Goal: Task Accomplishment & Management: Manage account settings

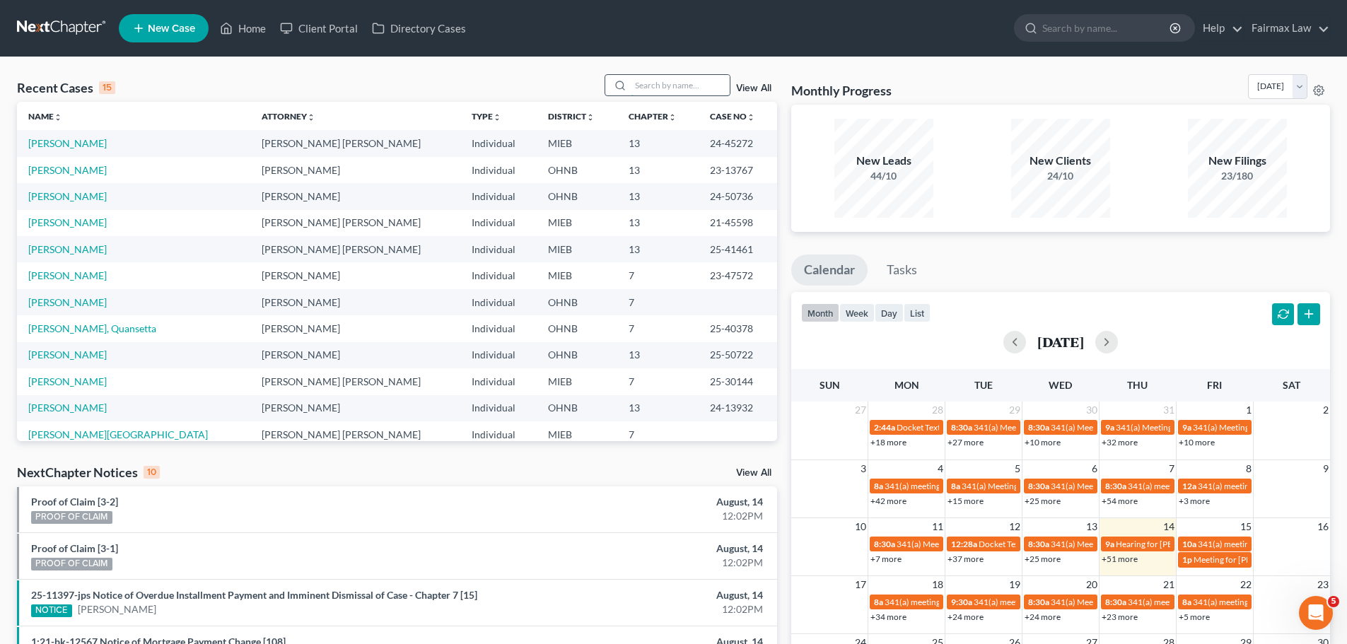
click at [683, 86] on input "search" at bounding box center [680, 85] width 99 height 21
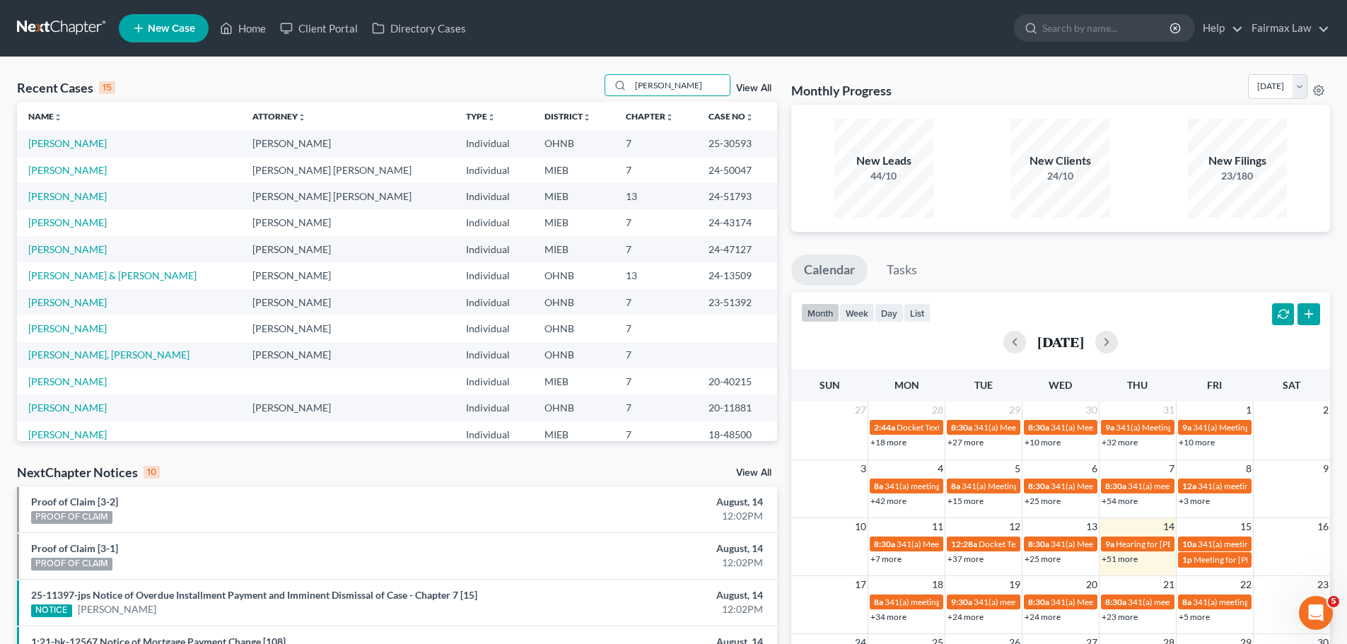
type input "[PERSON_NAME]"
click at [50, 145] on link "[PERSON_NAME]" at bounding box center [67, 143] width 78 height 12
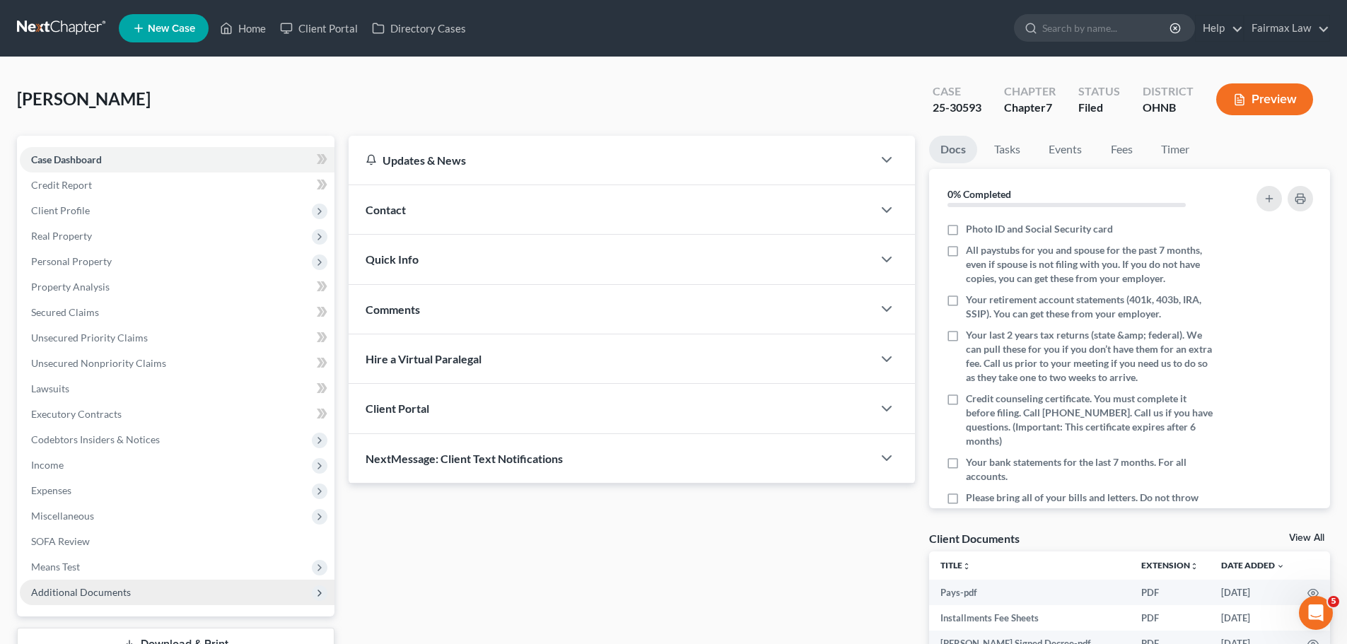
click at [224, 586] on span "Additional Documents" at bounding box center [177, 592] width 315 height 25
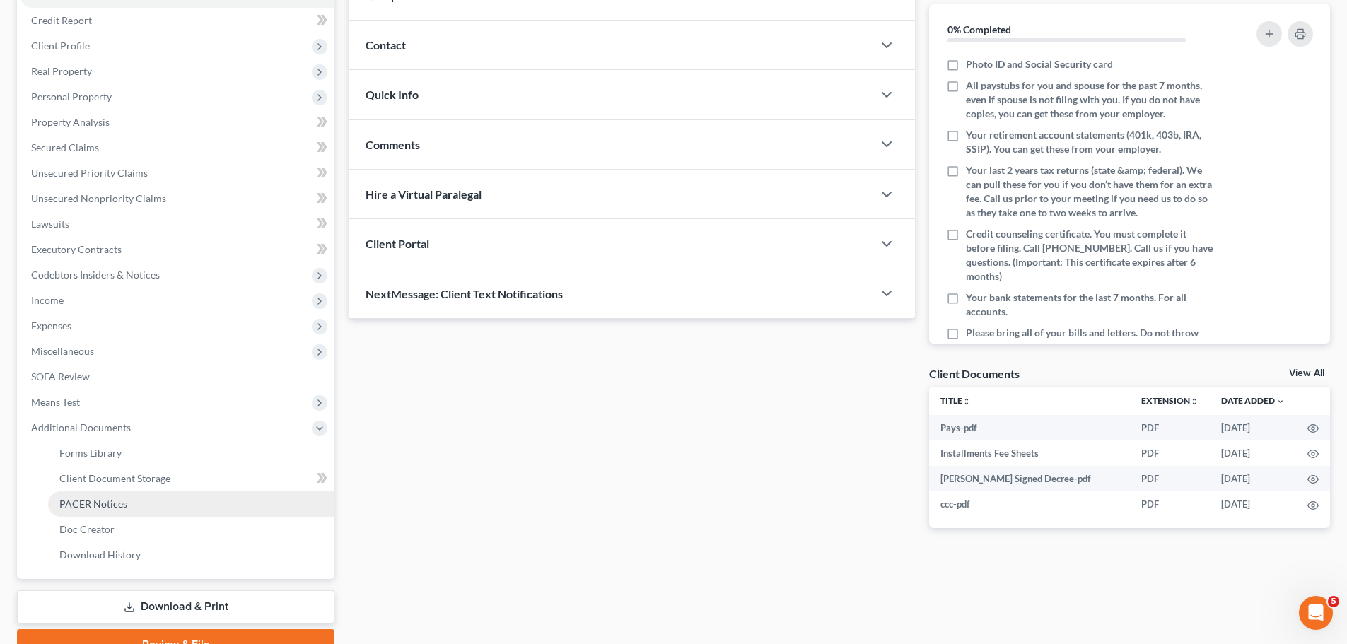
click at [157, 506] on link "PACER Notices" at bounding box center [191, 503] width 286 height 25
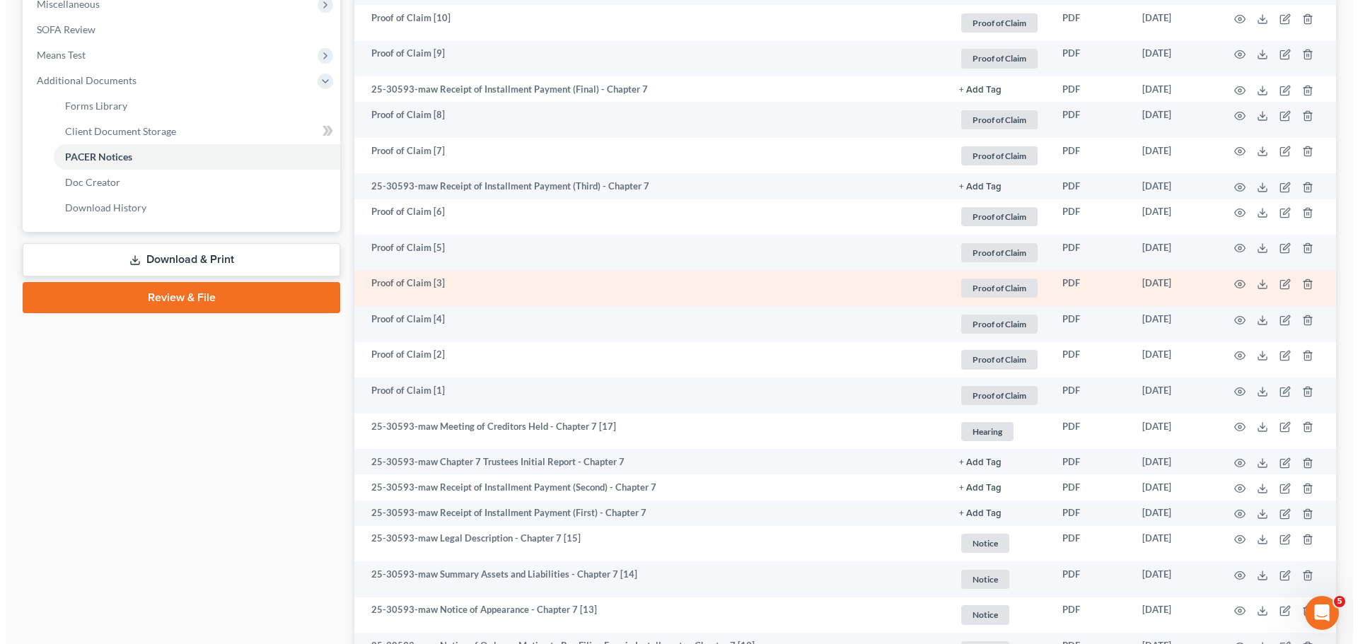
scroll to position [165, 0]
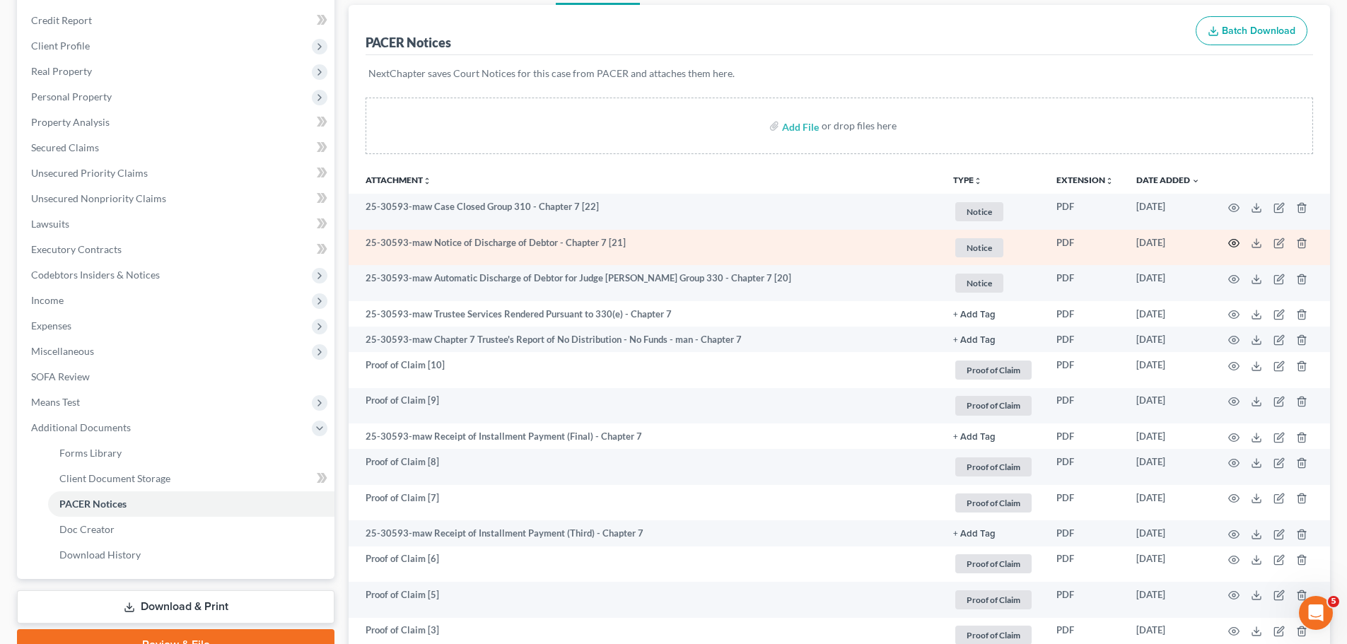
click at [1231, 247] on icon "button" at bounding box center [1234, 244] width 11 height 8
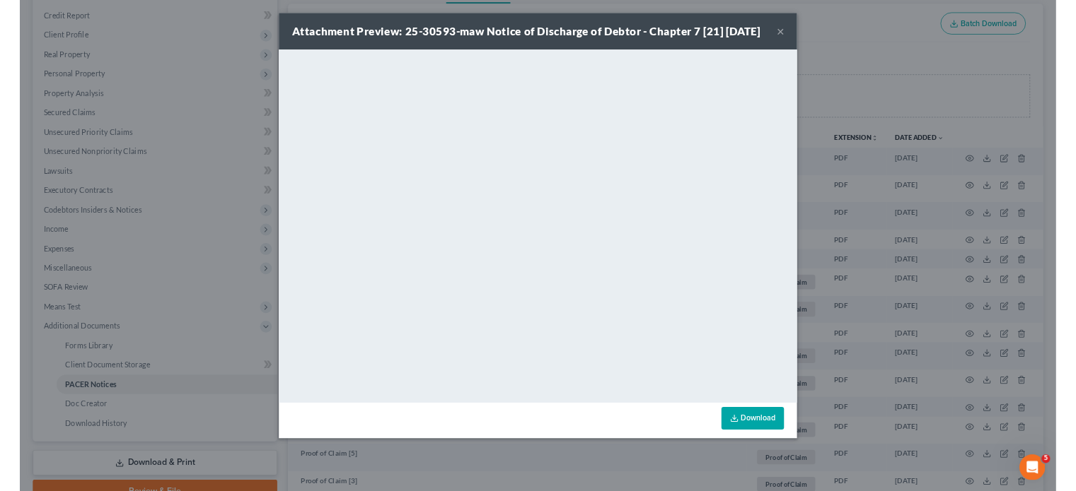
scroll to position [164, 0]
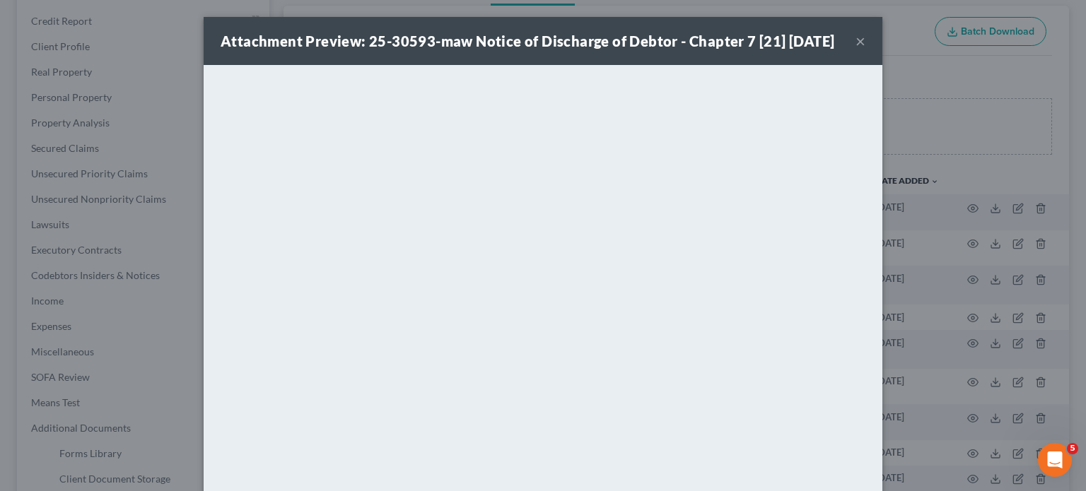
drag, startPoint x: 144, startPoint y: 154, endPoint x: 129, endPoint y: 202, distance: 49.7
click at [144, 154] on div "Attachment Preview: 25-30593-maw Notice of Discharge of Debtor - Chapter 7 [21]…" at bounding box center [543, 245] width 1086 height 491
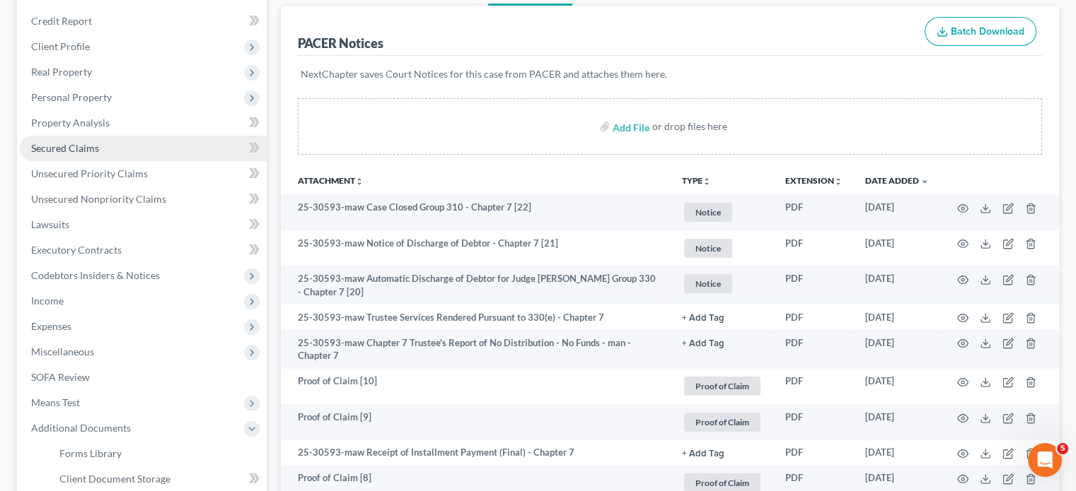
click at [112, 149] on link "Secured Claims" at bounding box center [143, 148] width 247 height 25
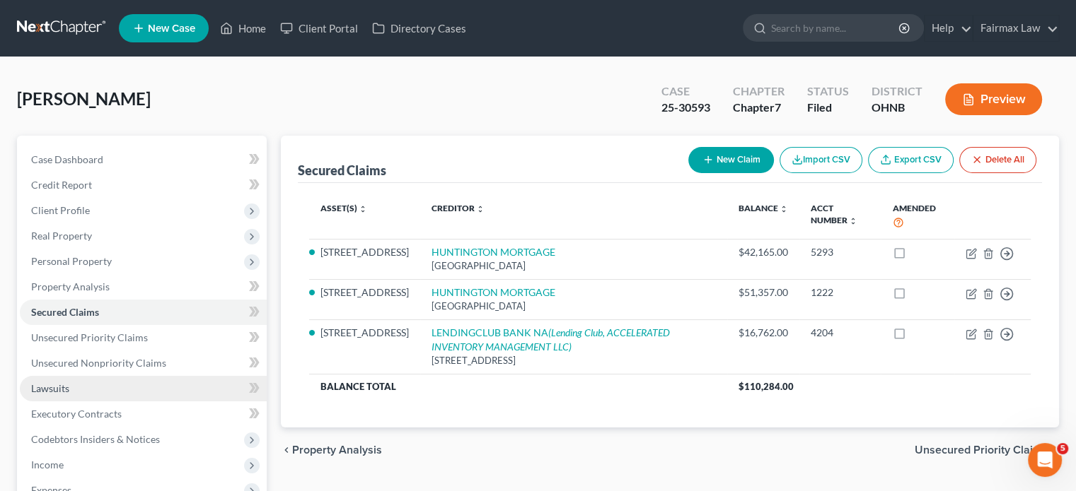
click at [76, 398] on link "Lawsuits" at bounding box center [143, 388] width 247 height 25
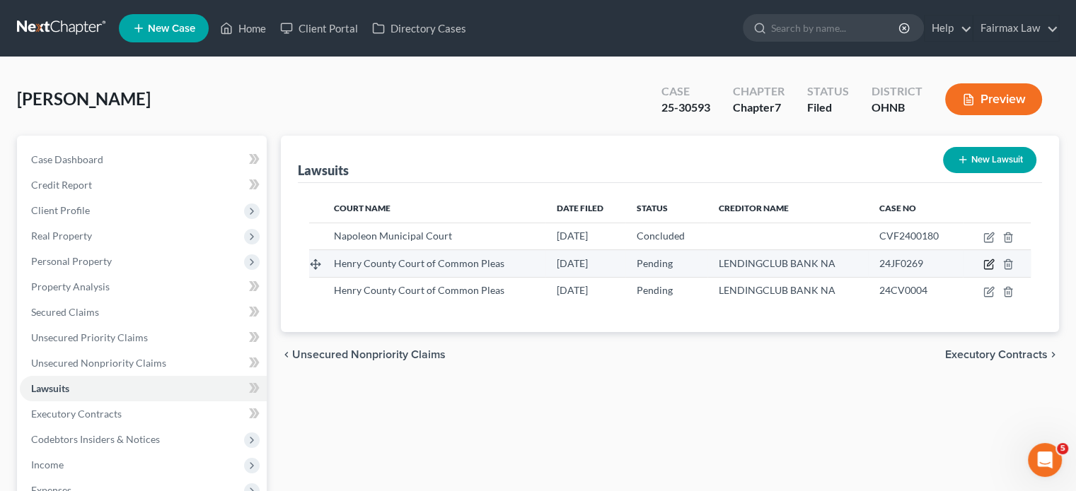
click at [984, 265] on icon "button" at bounding box center [988, 265] width 8 height 8
select select "36"
select select "0"
select select "3"
select select "4"
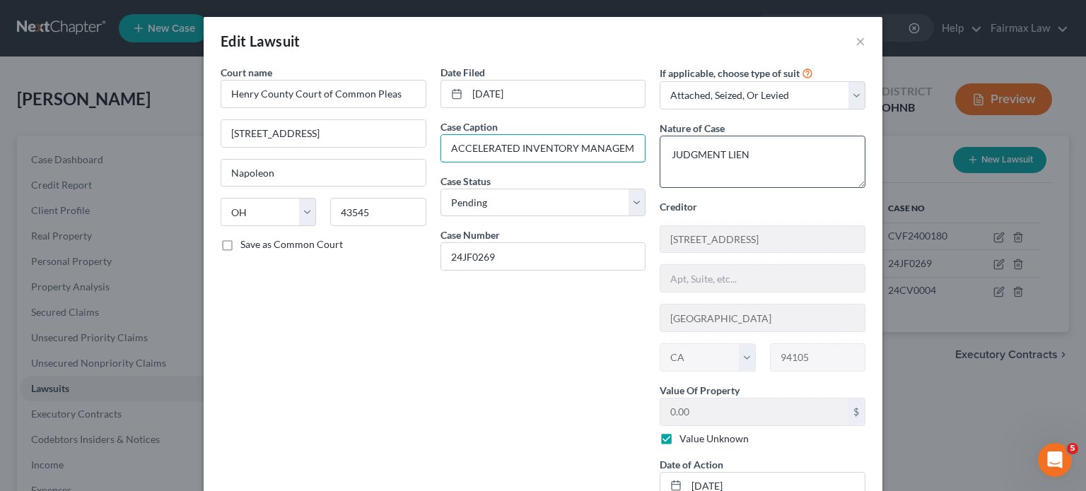
scroll to position [0, 139]
drag, startPoint x: 566, startPoint y: 146, endPoint x: 535, endPoint y: 141, distance: 32.2
click at [535, 141] on input "ACCELERATED INVENTORY MANAGEMENT LLC vs. [PERSON_NAME]" at bounding box center [543, 148] width 204 height 27
drag, startPoint x: 599, startPoint y: 149, endPoint x: 611, endPoint y: 146, distance: 12.3
click at [611, 146] on input "ACCELERATED INVENTORY MANAGEMENT LLC vs. [PERSON_NAME]" at bounding box center [543, 148] width 204 height 27
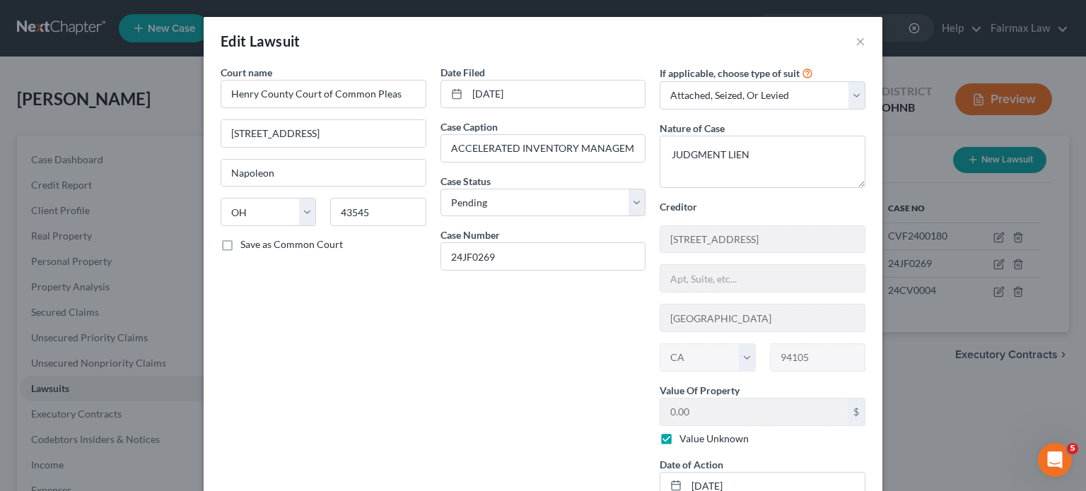
scroll to position [95, 0]
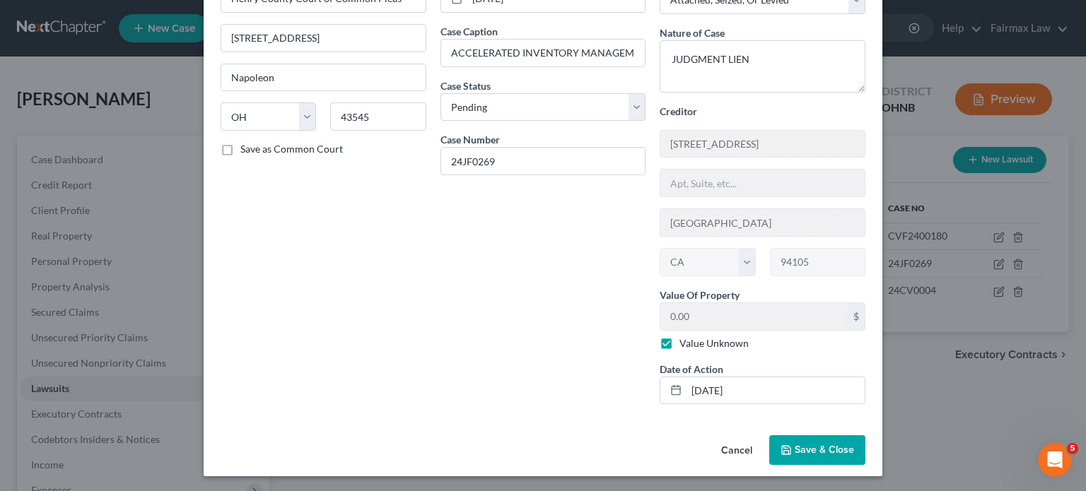
click at [989, 378] on div "Edit Lawsuit × Court name * Henry County Court of Common Pleas 660 N Perry St N…" at bounding box center [543, 245] width 1086 height 491
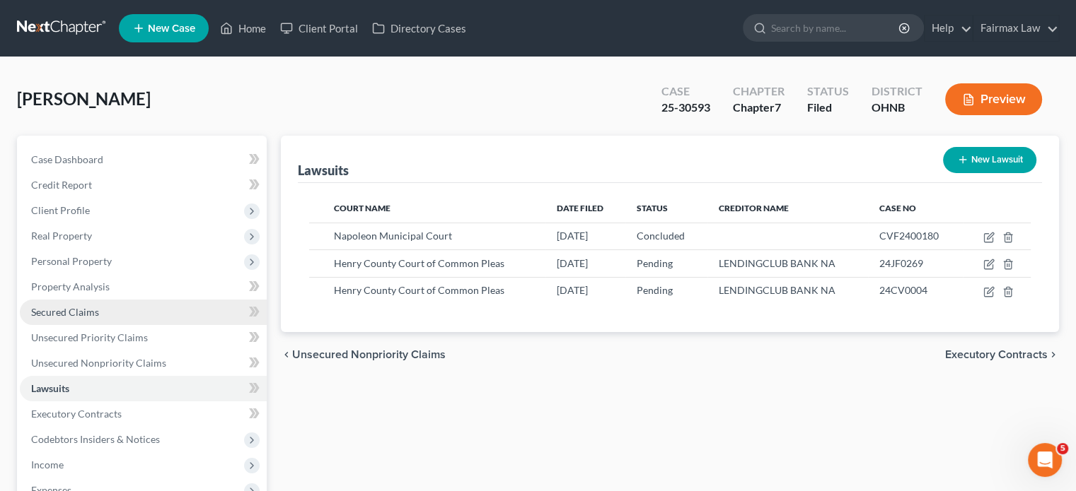
click at [123, 310] on link "Secured Claims" at bounding box center [143, 312] width 247 height 25
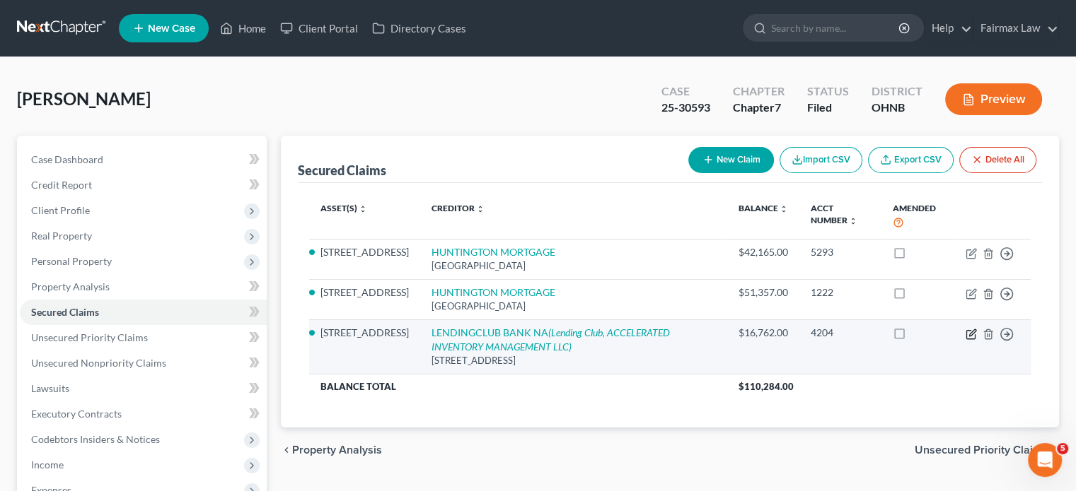
click at [968, 338] on icon "button" at bounding box center [970, 334] width 11 height 11
select select "4"
select select "3"
select select "0"
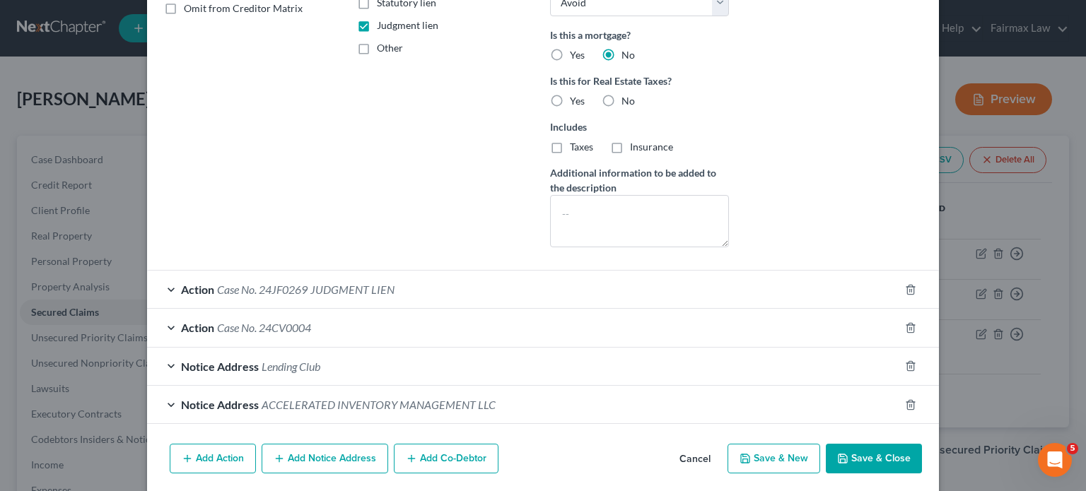
scroll to position [330, 0]
click at [325, 398] on span "ACCELERATED INVENTORY MANAGEMENT LLC" at bounding box center [379, 403] width 234 height 13
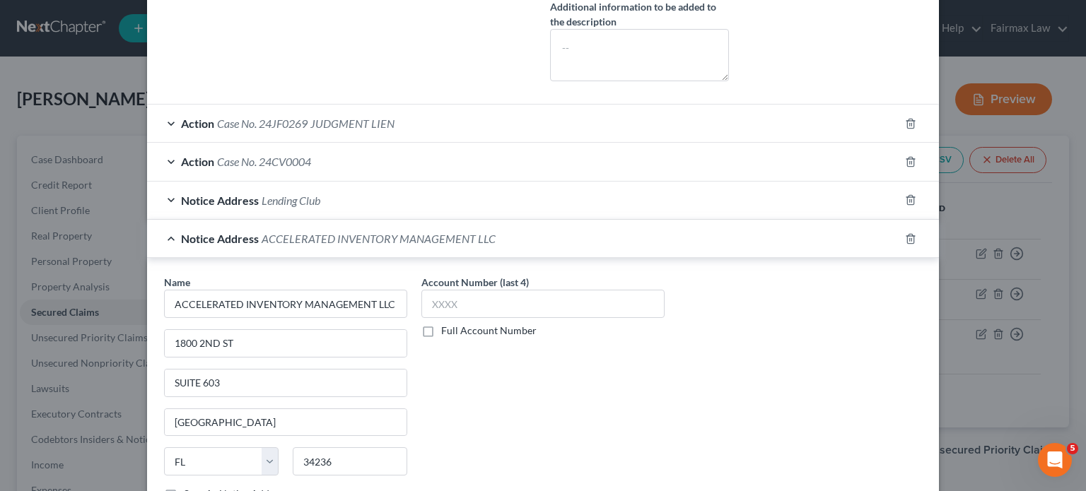
scroll to position [642, 0]
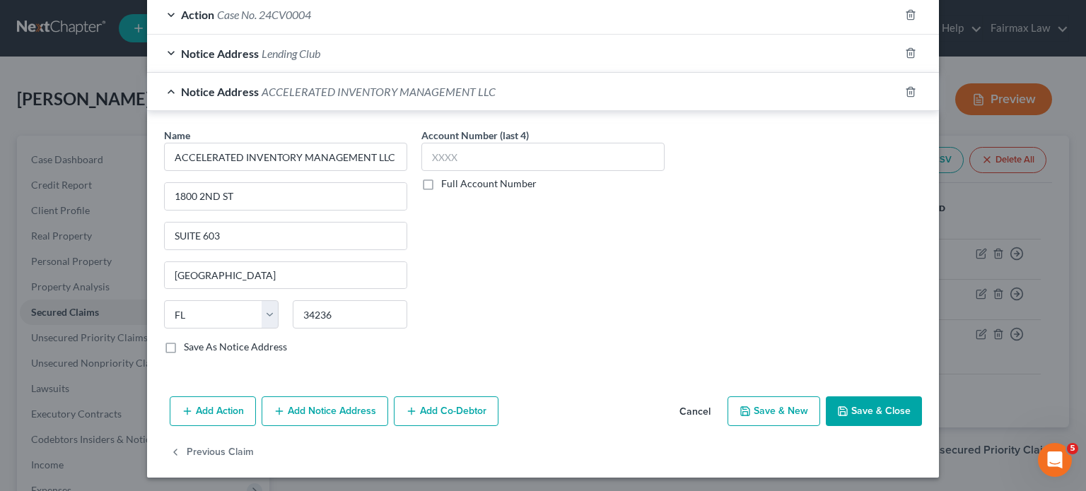
drag, startPoint x: 40, startPoint y: 97, endPoint x: 93, endPoint y: 176, distance: 94.9
click at [40, 97] on div "Edit Secured Claim × Creditor * LENDINGCLUB BANK NA [STREET_ADDRESS] State [US_…" at bounding box center [543, 245] width 1086 height 491
click at [685, 404] on button "Cancel" at bounding box center [695, 412] width 54 height 28
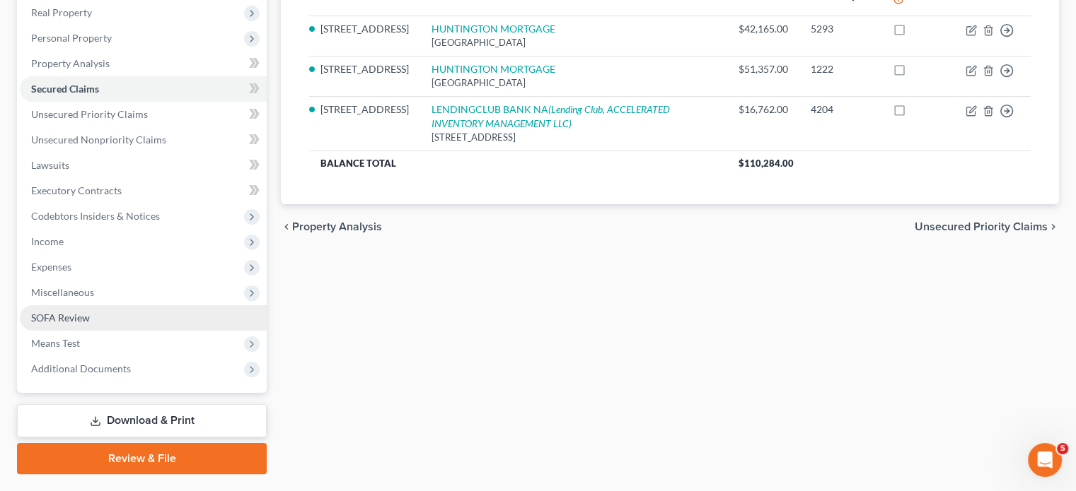
scroll to position [259, 0]
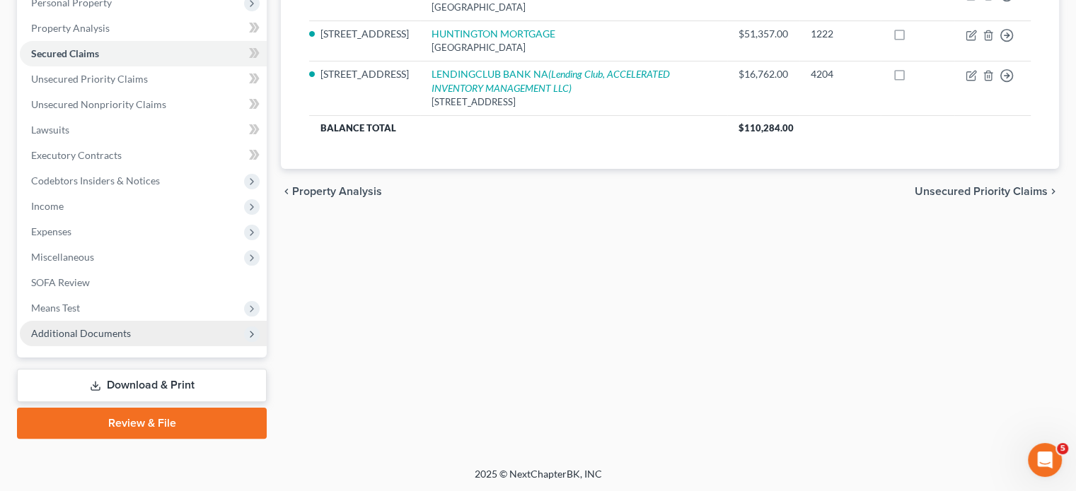
click at [114, 343] on span "Additional Documents" at bounding box center [143, 333] width 247 height 25
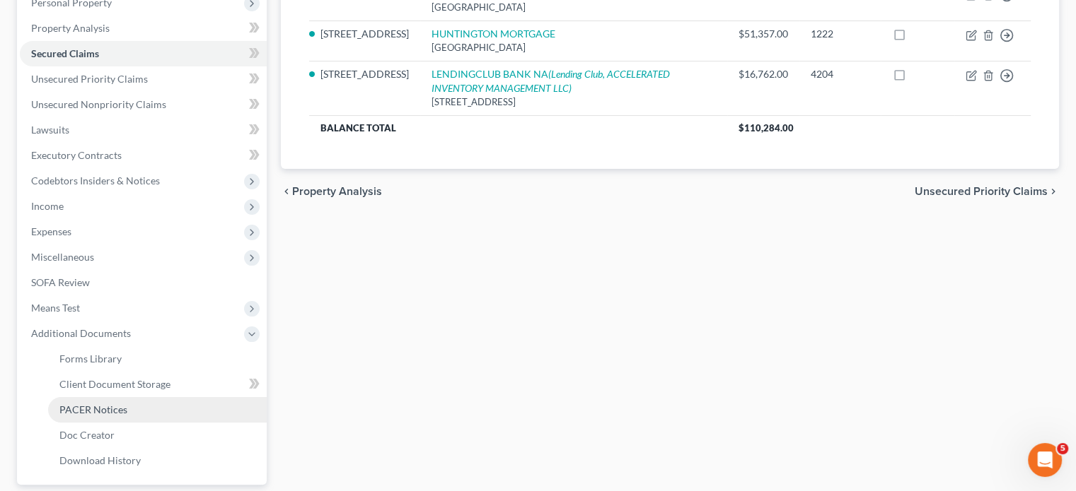
click at [107, 408] on span "PACER Notices" at bounding box center [93, 410] width 68 height 12
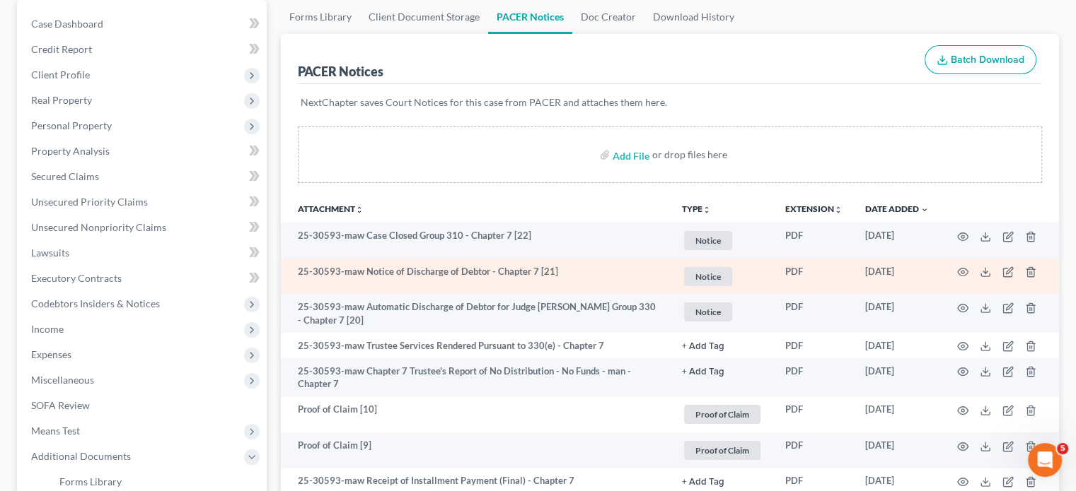
scroll to position [165, 0]
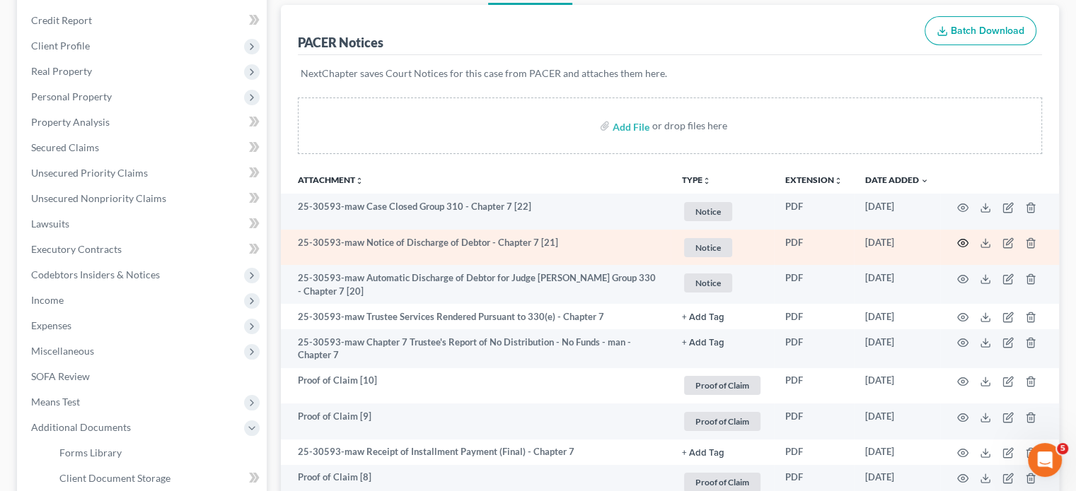
click at [962, 244] on icon "button" at bounding box center [962, 243] width 11 height 11
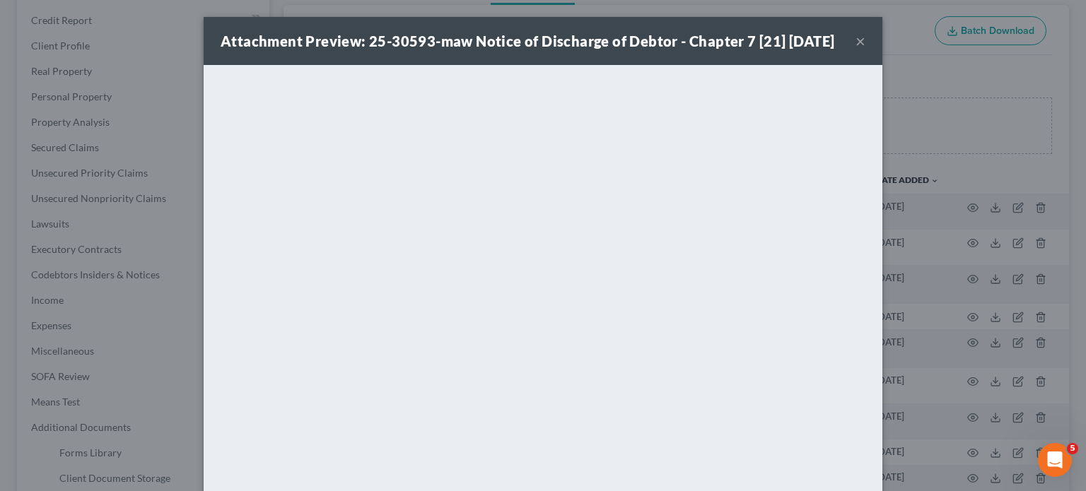
click at [911, 198] on div "Attachment Preview: 25-30593-maw Notice of Discharge of Debtor - Chapter 7 [21]…" at bounding box center [543, 245] width 1086 height 491
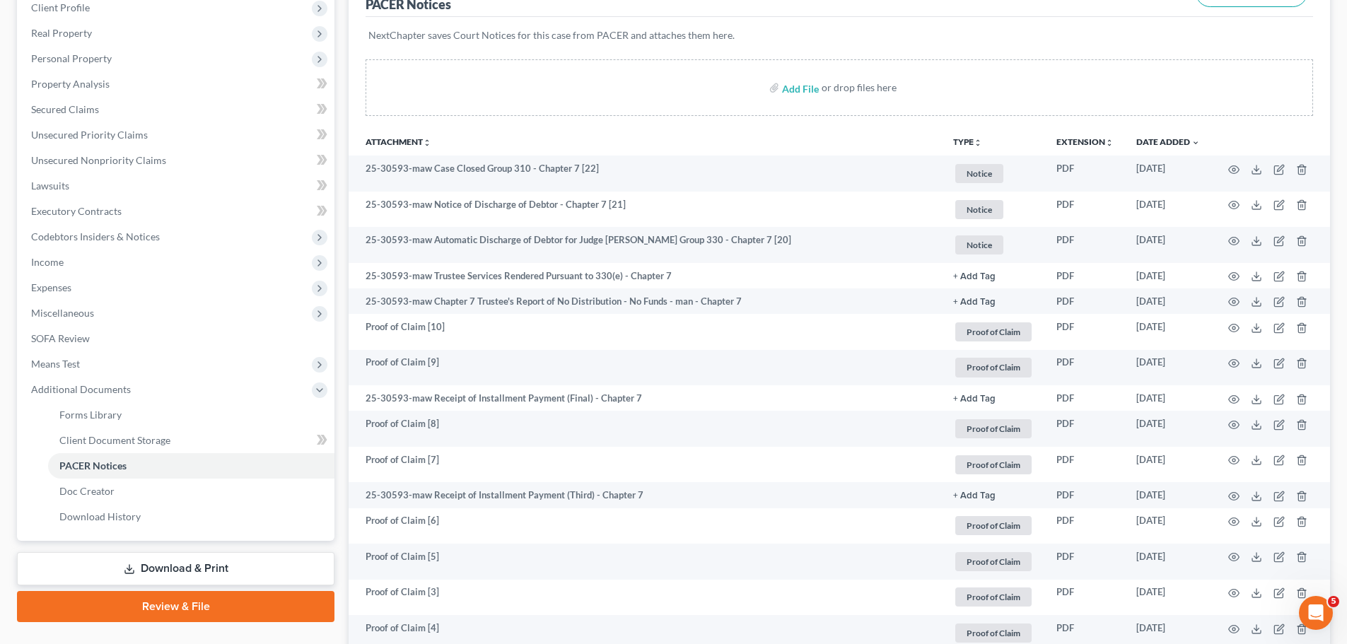
scroll to position [40, 0]
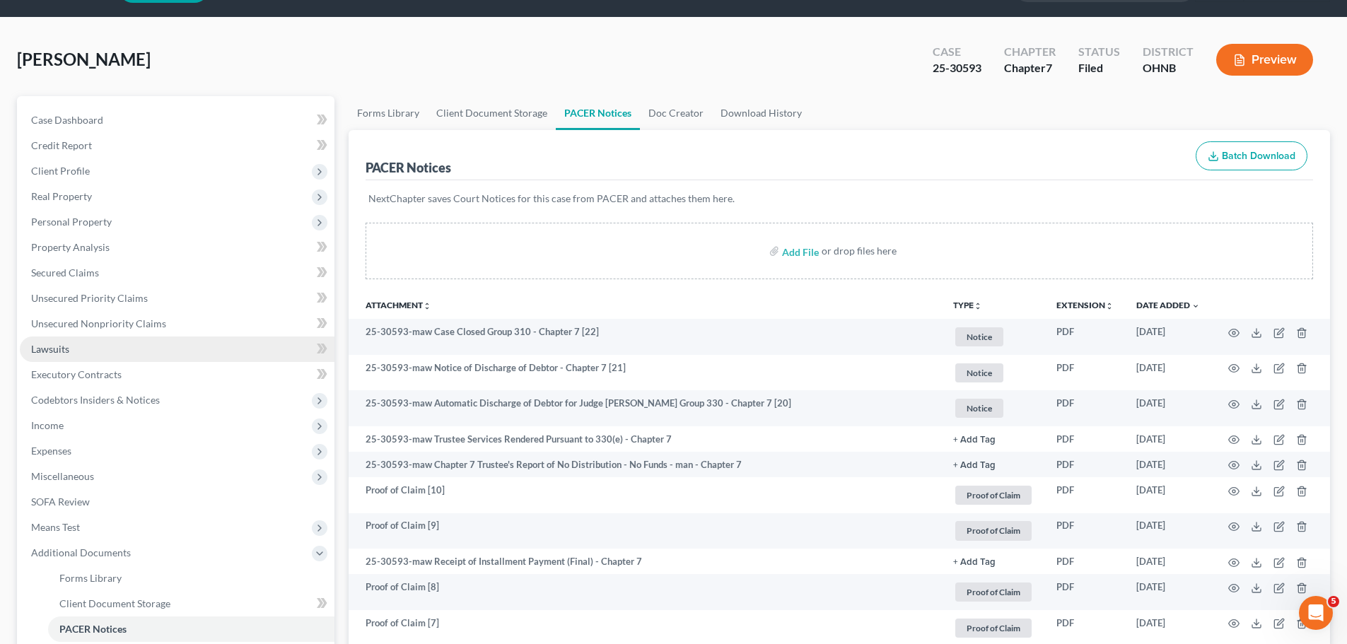
click at [92, 359] on link "Lawsuits" at bounding box center [177, 349] width 315 height 25
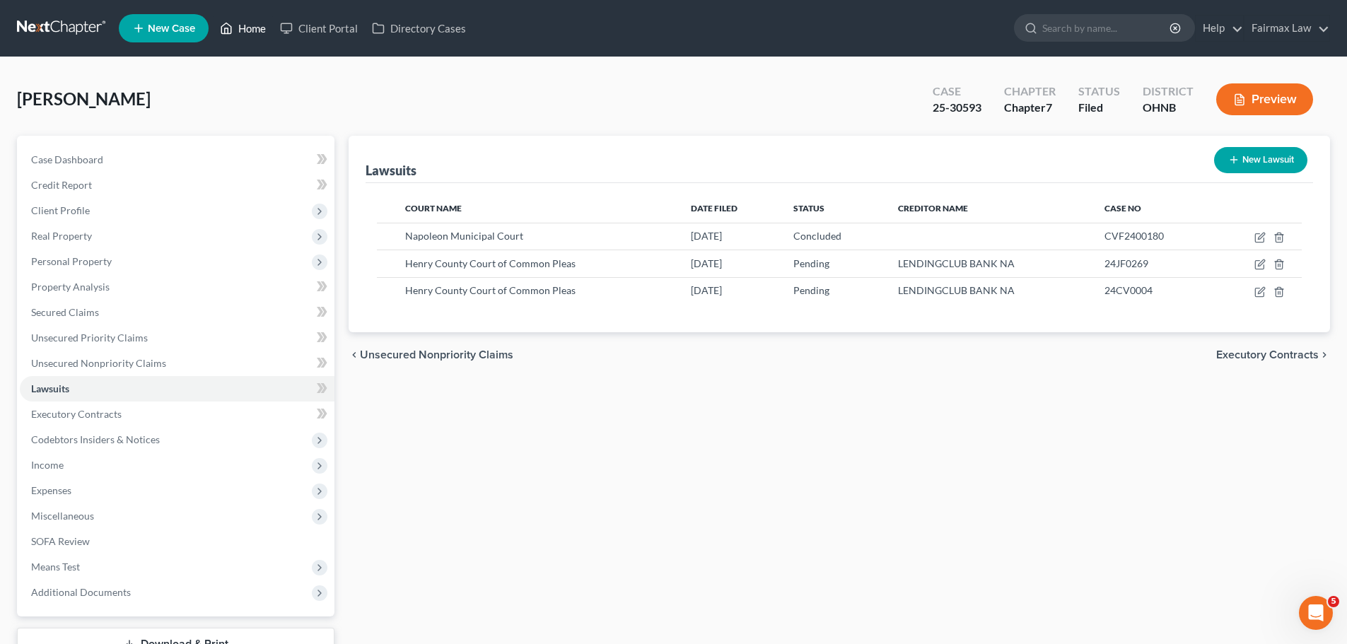
click at [241, 18] on link "Home" at bounding box center [243, 28] width 60 height 25
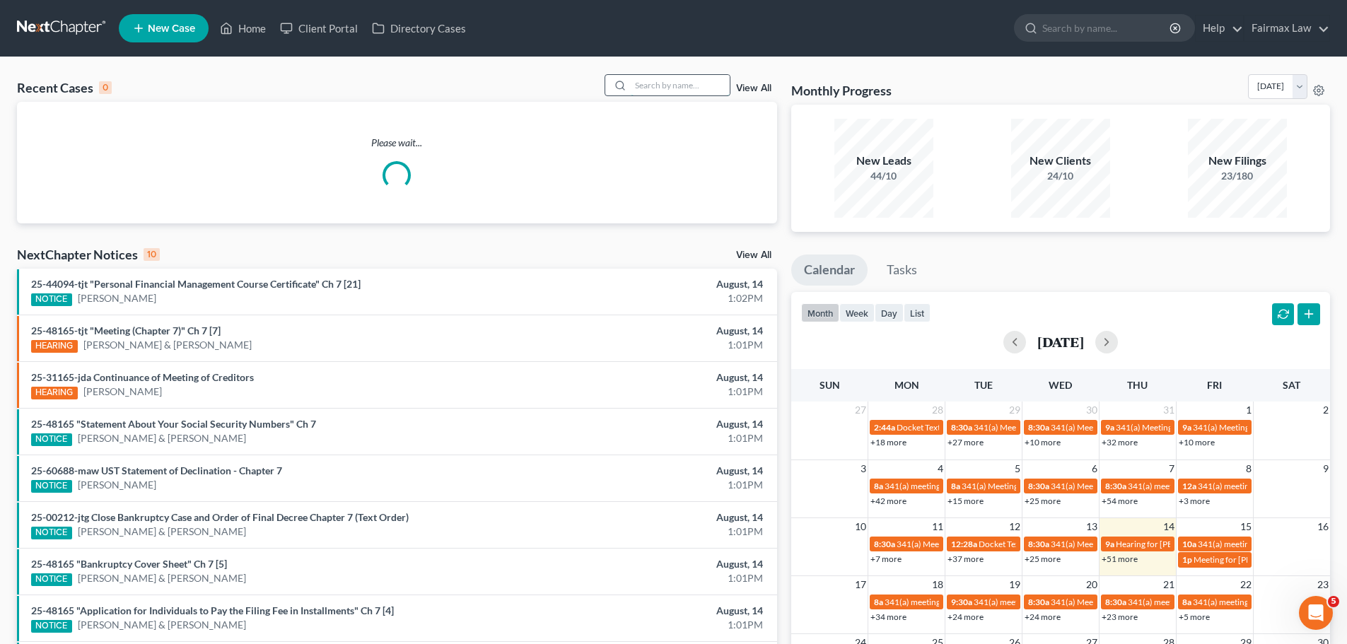
click at [699, 93] on input "search" at bounding box center [680, 85] width 99 height 21
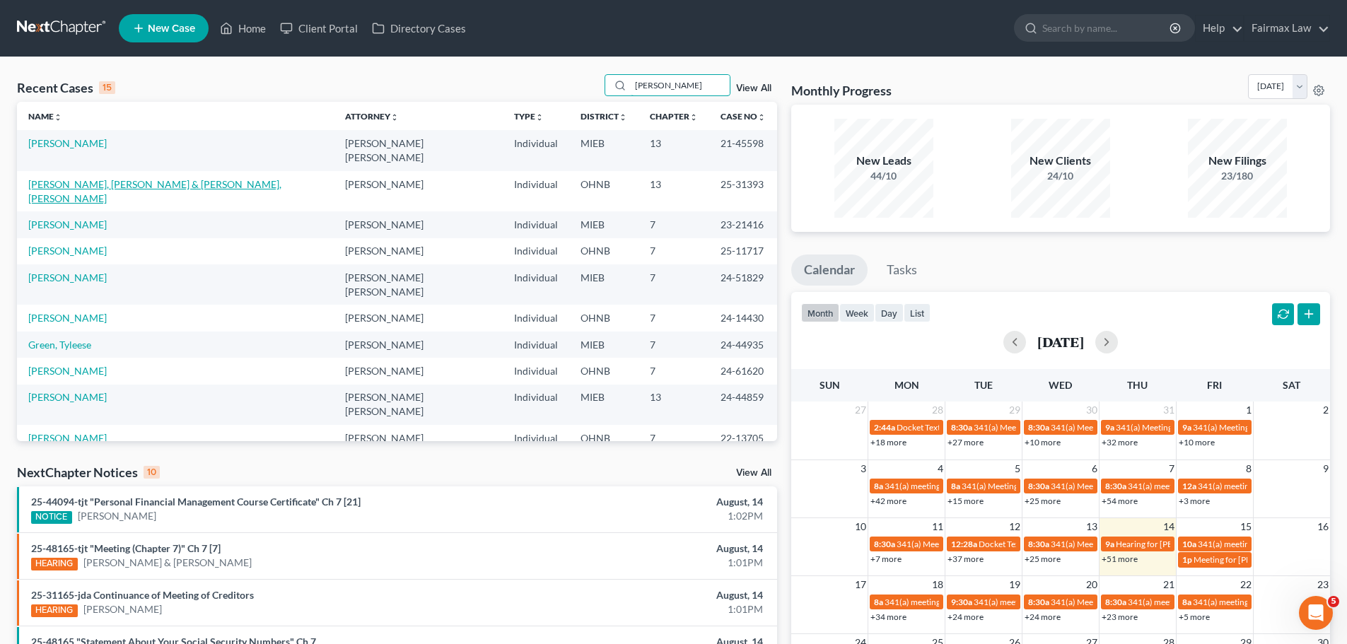
type input "[PERSON_NAME]"
click at [154, 178] on link "[PERSON_NAME], [PERSON_NAME] & [PERSON_NAME], [PERSON_NAME]" at bounding box center [154, 191] width 253 height 26
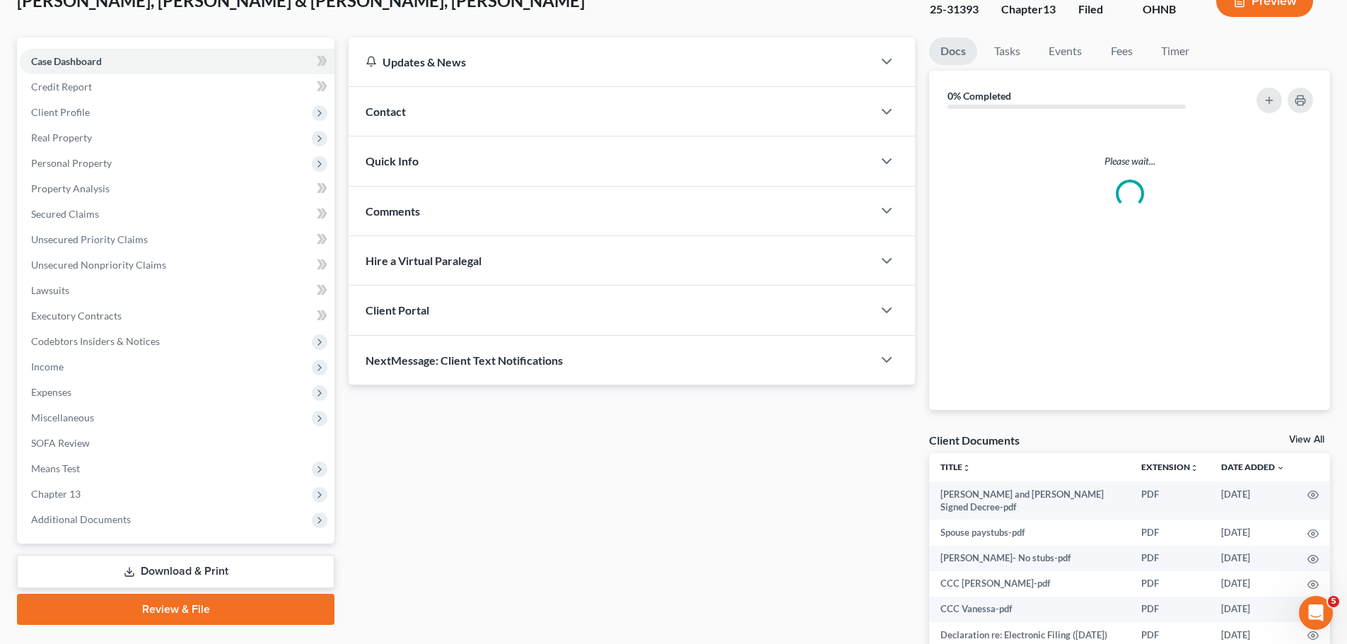
scroll to position [165, 0]
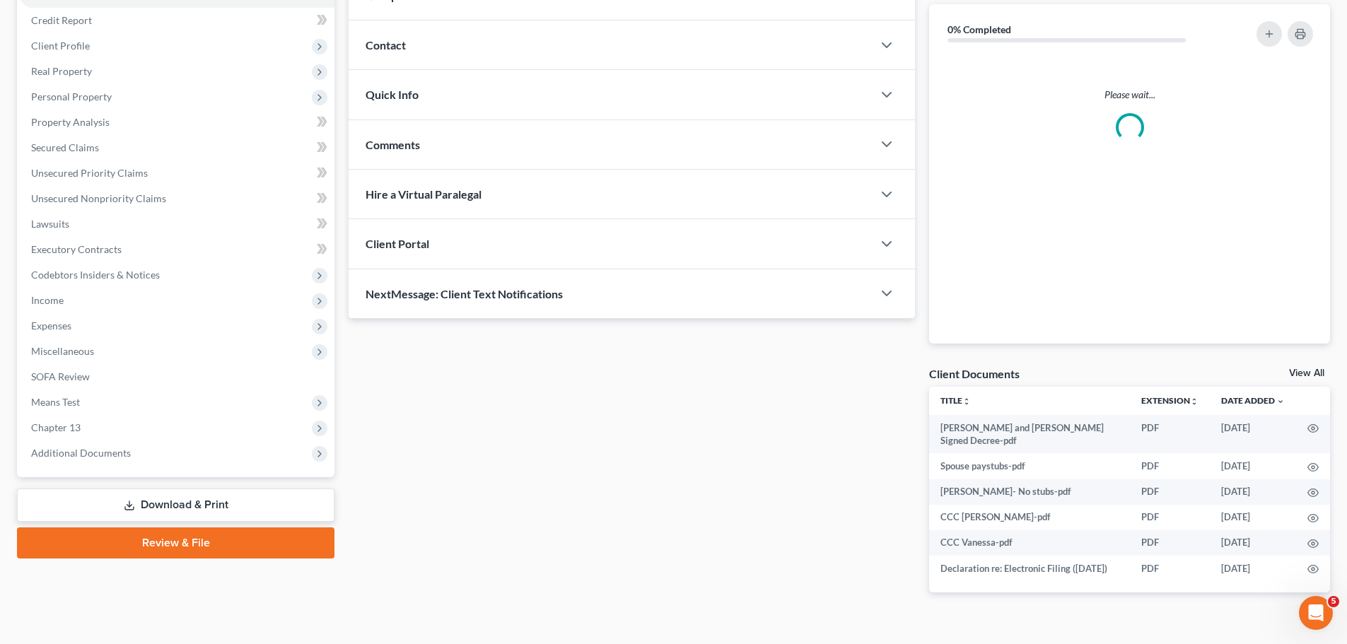
click at [107, 470] on div "Case Dashboard Payments Invoices Payments Payments Credit Report Client Profile…" at bounding box center [176, 224] width 318 height 506
click at [120, 450] on span "Additional Documents" at bounding box center [81, 453] width 100 height 12
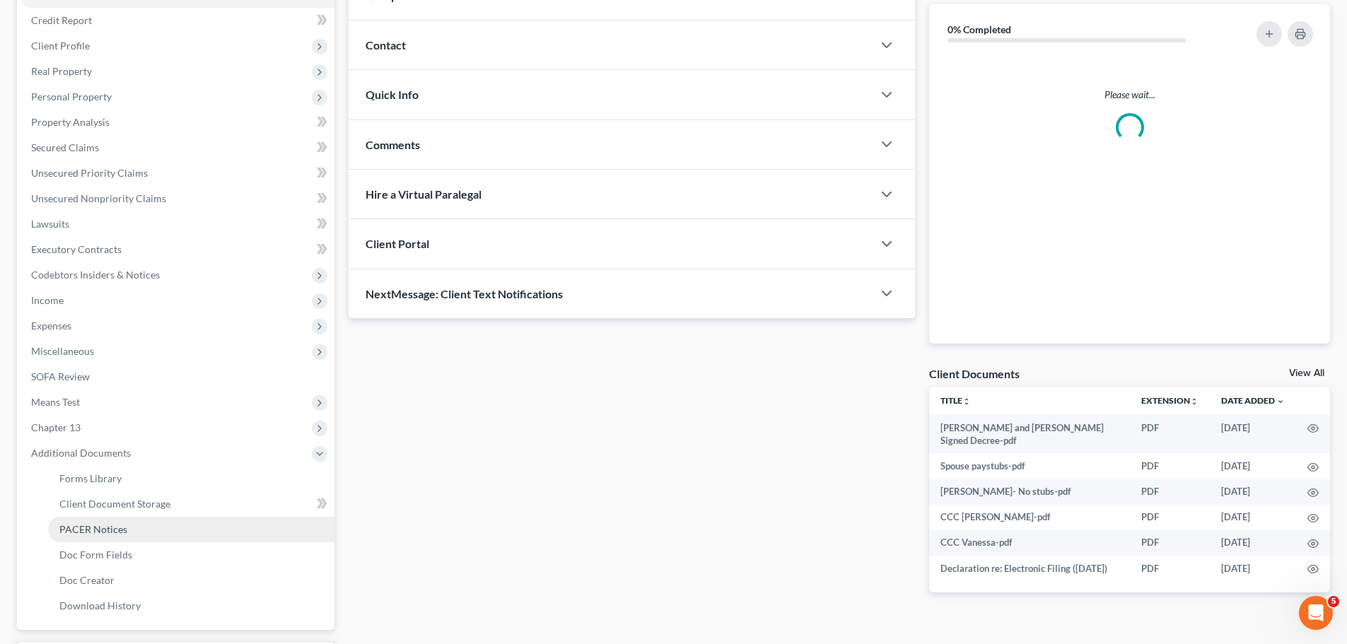
click at [96, 526] on span "PACER Notices" at bounding box center [93, 529] width 68 height 12
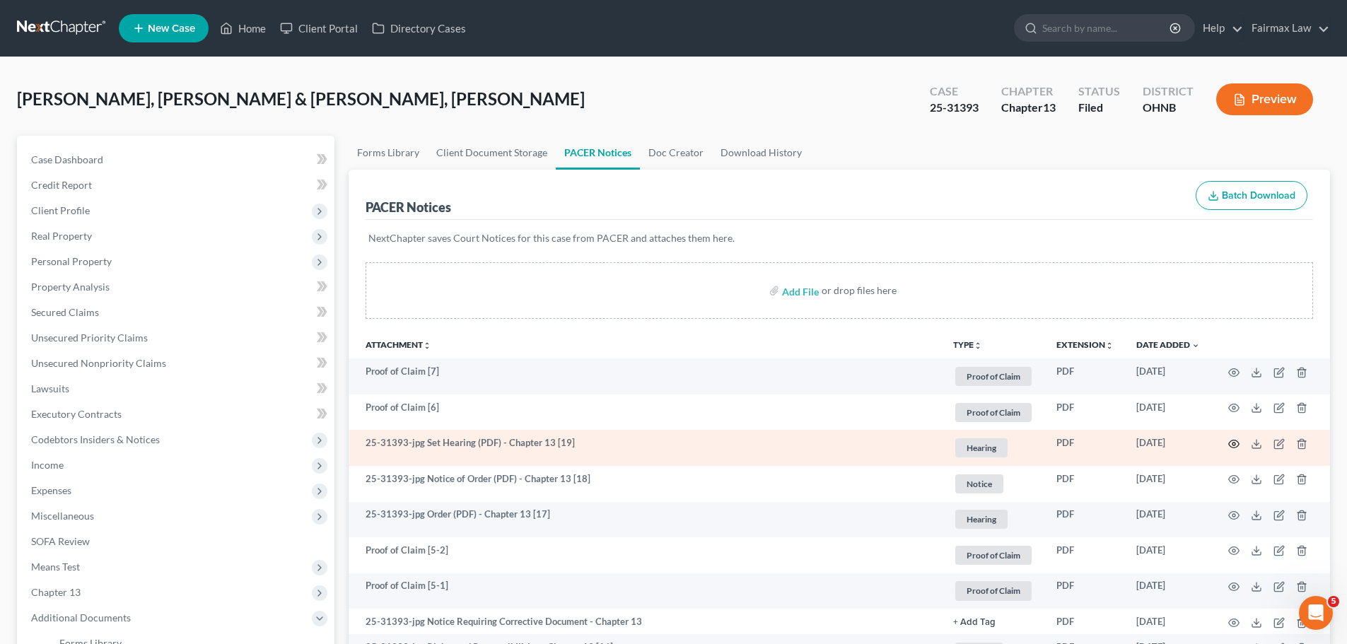
click at [1238, 441] on icon "button" at bounding box center [1234, 445] width 11 height 8
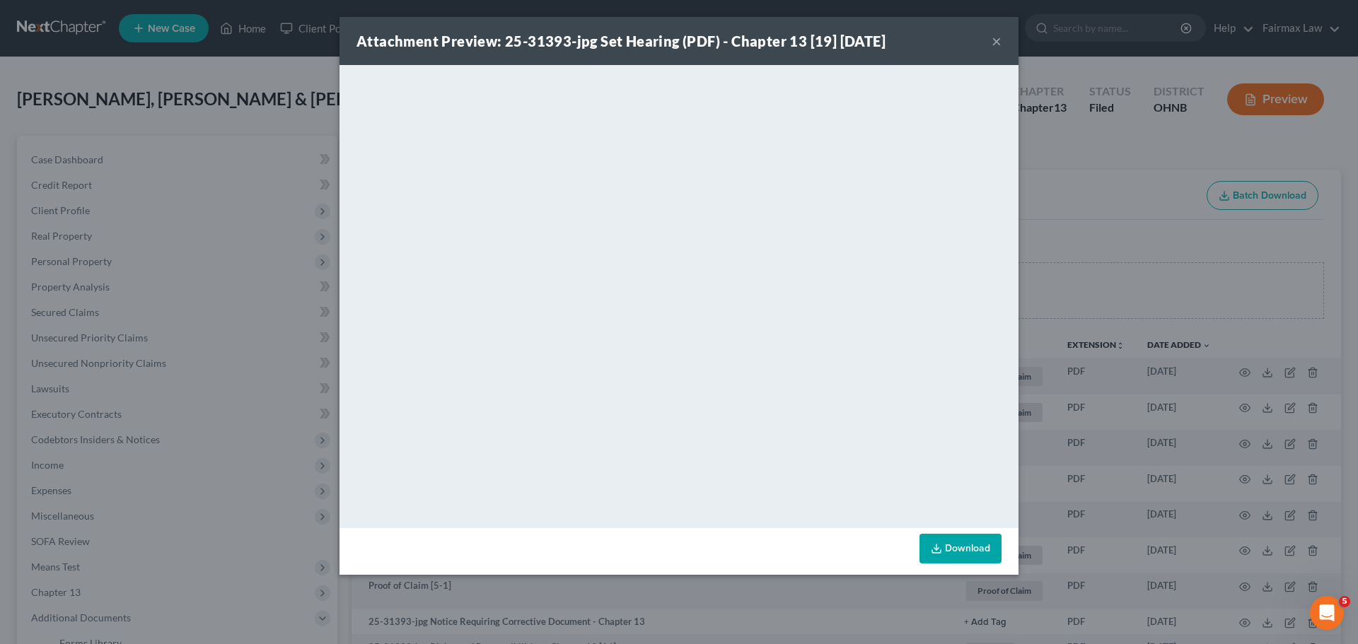
drag, startPoint x: 1045, startPoint y: 224, endPoint x: 1030, endPoint y: 216, distance: 17.7
click at [1045, 224] on div "Attachment Preview: 25-31393-jpg Set Hearing (PDF) - Chapter 13 [19] [DATE] × D…" at bounding box center [679, 322] width 1358 height 644
